Goal: Find specific page/section: Find specific page/section

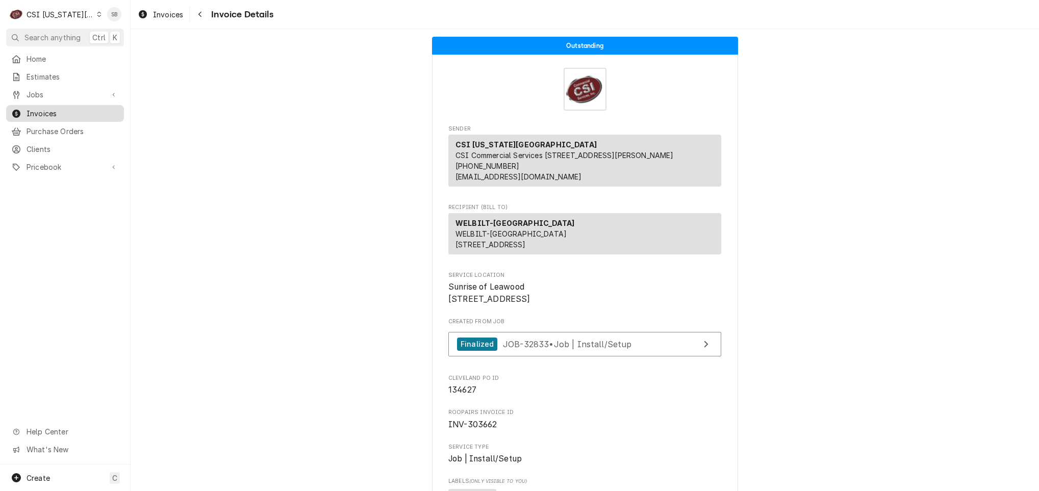
click at [46, 110] on span "Invoices" at bounding box center [73, 113] width 92 height 11
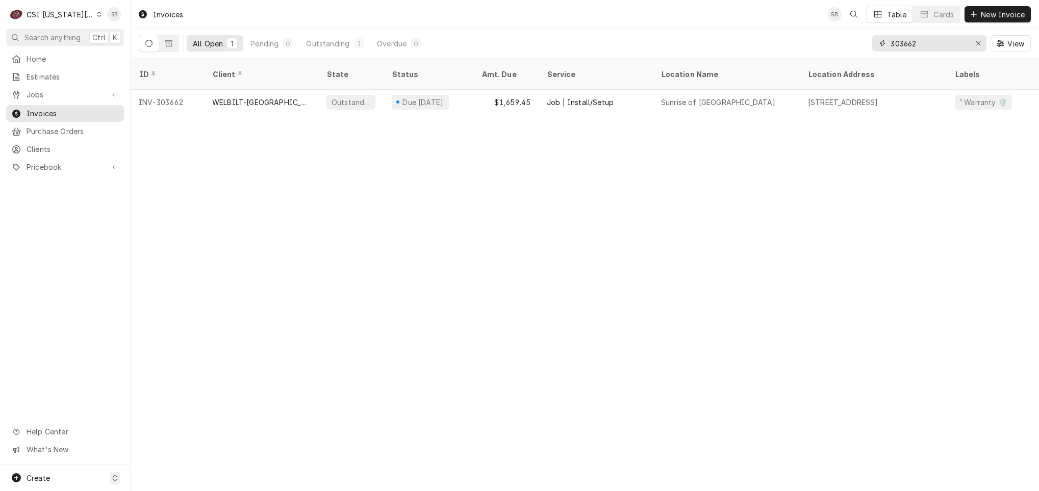
click at [899, 49] on input "303662" at bounding box center [929, 43] width 77 height 16
paste input "98"
type input "303698"
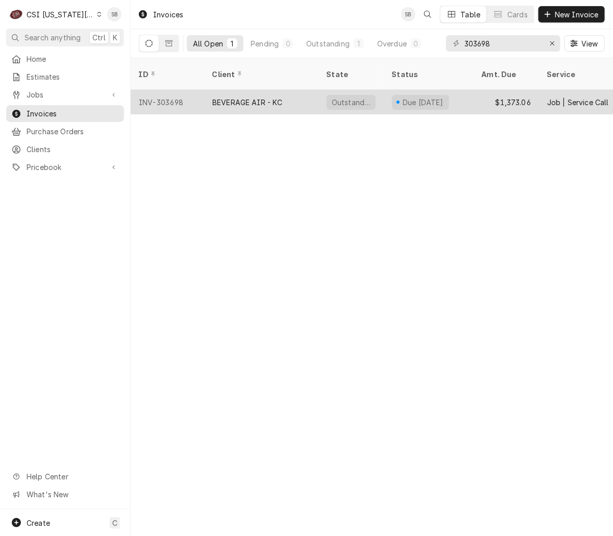
click at [224, 97] on div "BEVERAGE AIR - KC" at bounding box center [247, 102] width 70 height 11
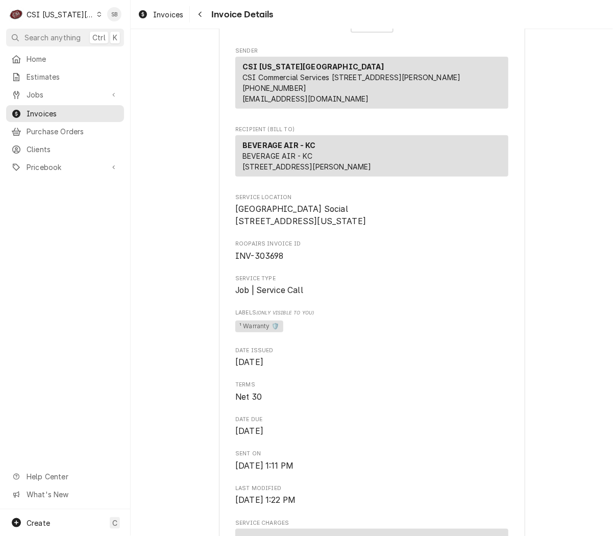
scroll to position [230, 0]
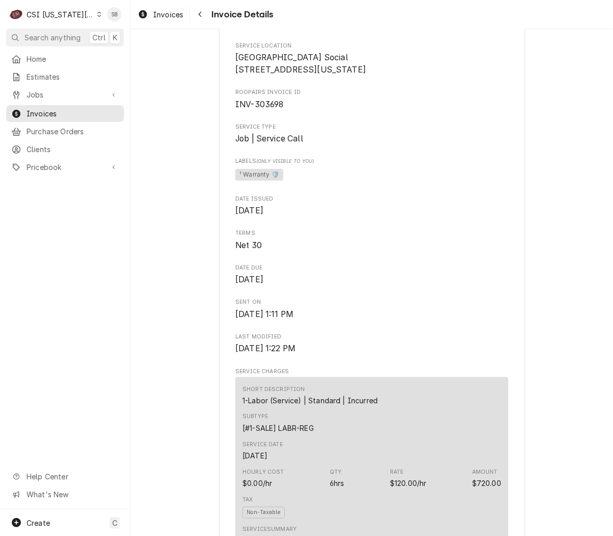
click at [421, 76] on span "[GEOGRAPHIC_DATA] Social [STREET_ADDRESS][US_STATE]" at bounding box center [371, 64] width 273 height 24
